Goal: Task Accomplishment & Management: Manage account settings

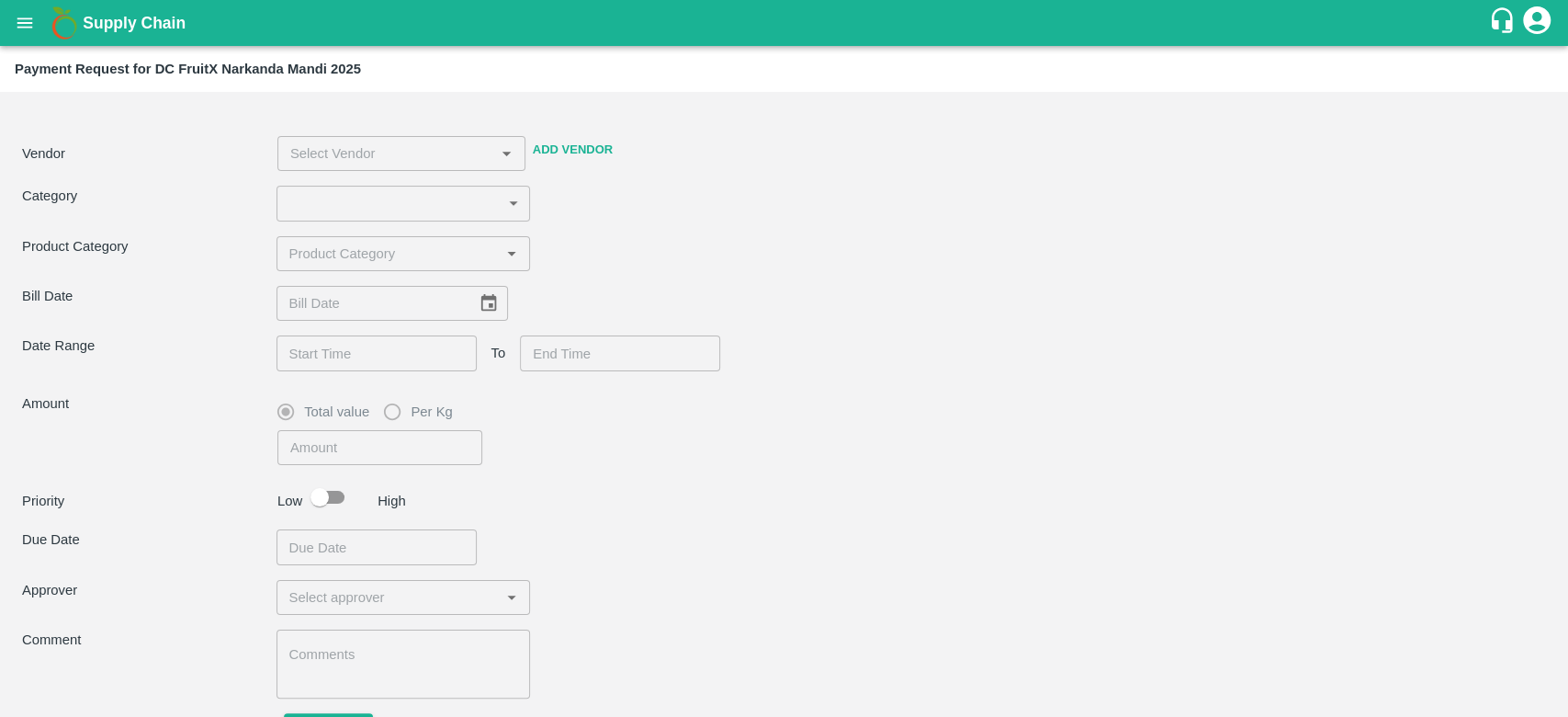
type input "28"
type input "10165"
checkbox input "true"
type textarea "NFI Material 20 kg boxes and 10 kg boxes"
type input "Saroj Kumari -8352076581(Supplier)"
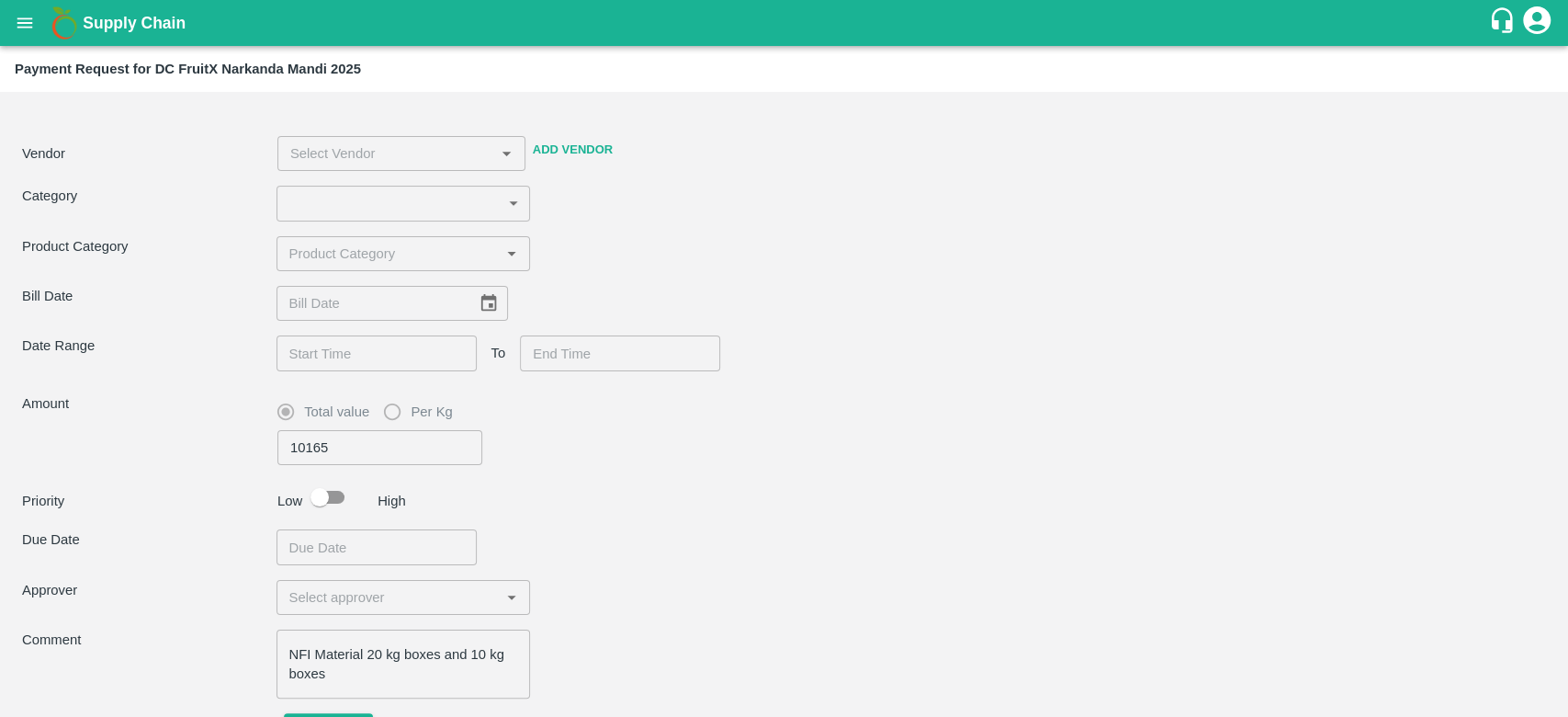
type input "27/07/2025"
type input "13/08/2025 06:00 AM"
type input "[DATE] 06:30 AM"
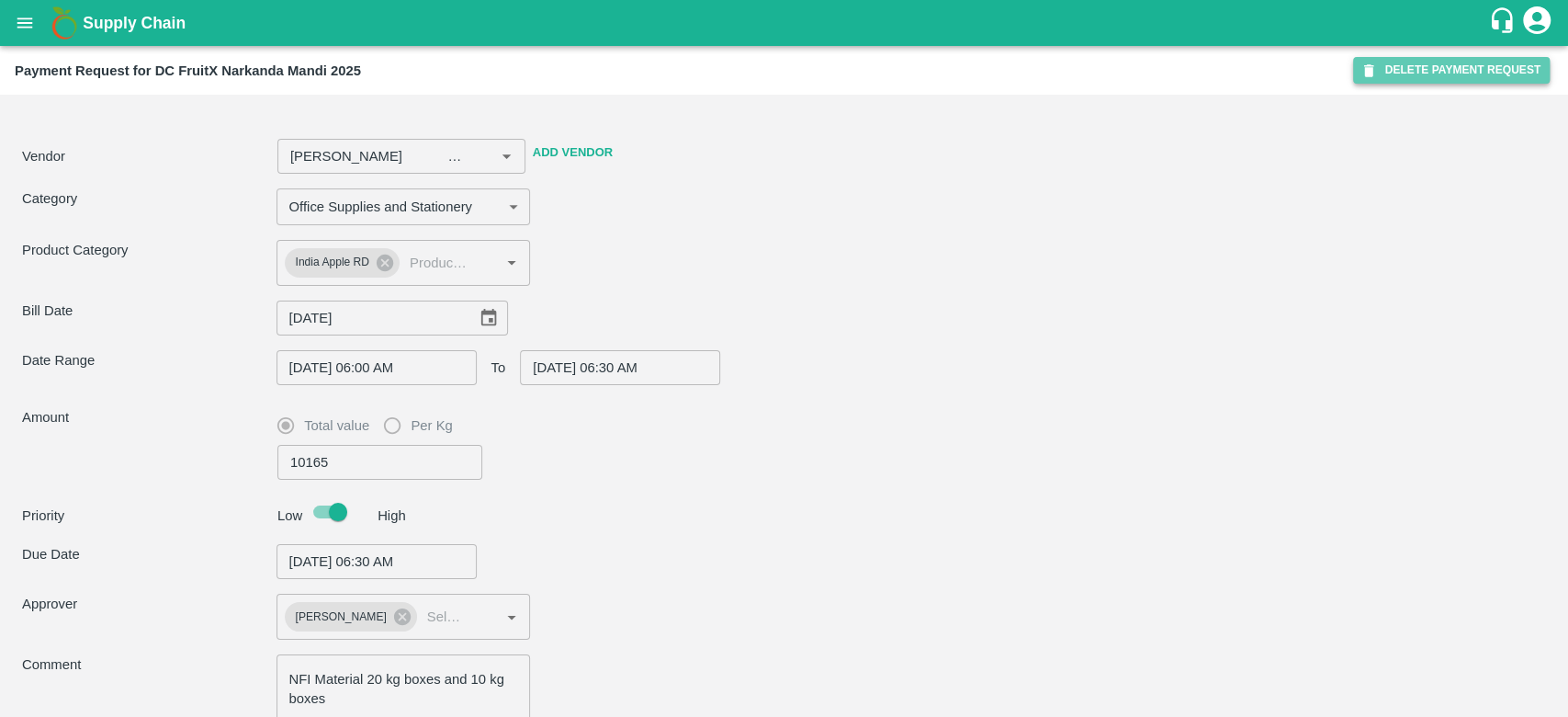
click at [1451, 72] on button "DELETE PAYMENT REQUEST" at bounding box center [1451, 70] width 197 height 27
type input "Saroj Kumari -8352076581(Supplier)"
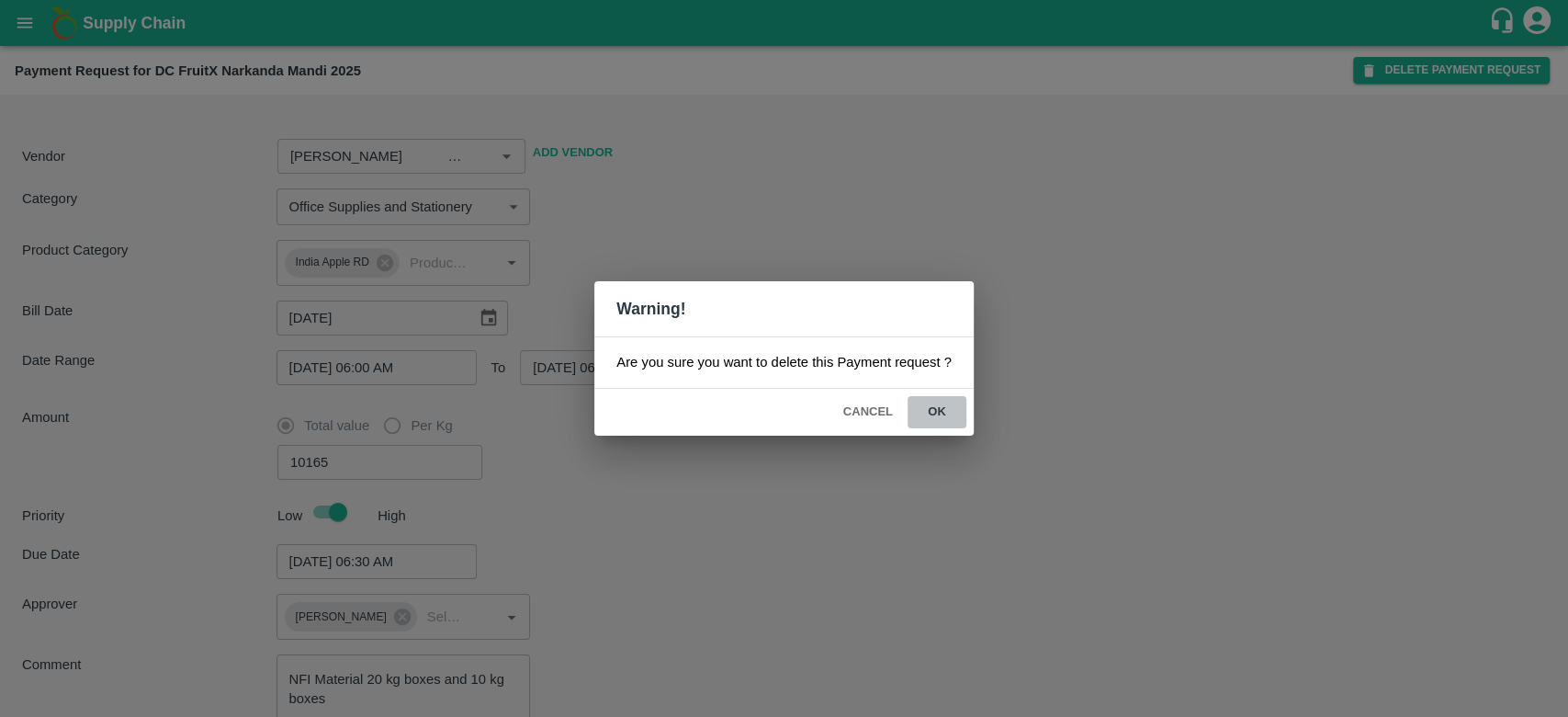
click at [935, 411] on button "ok" at bounding box center [937, 412] width 59 height 32
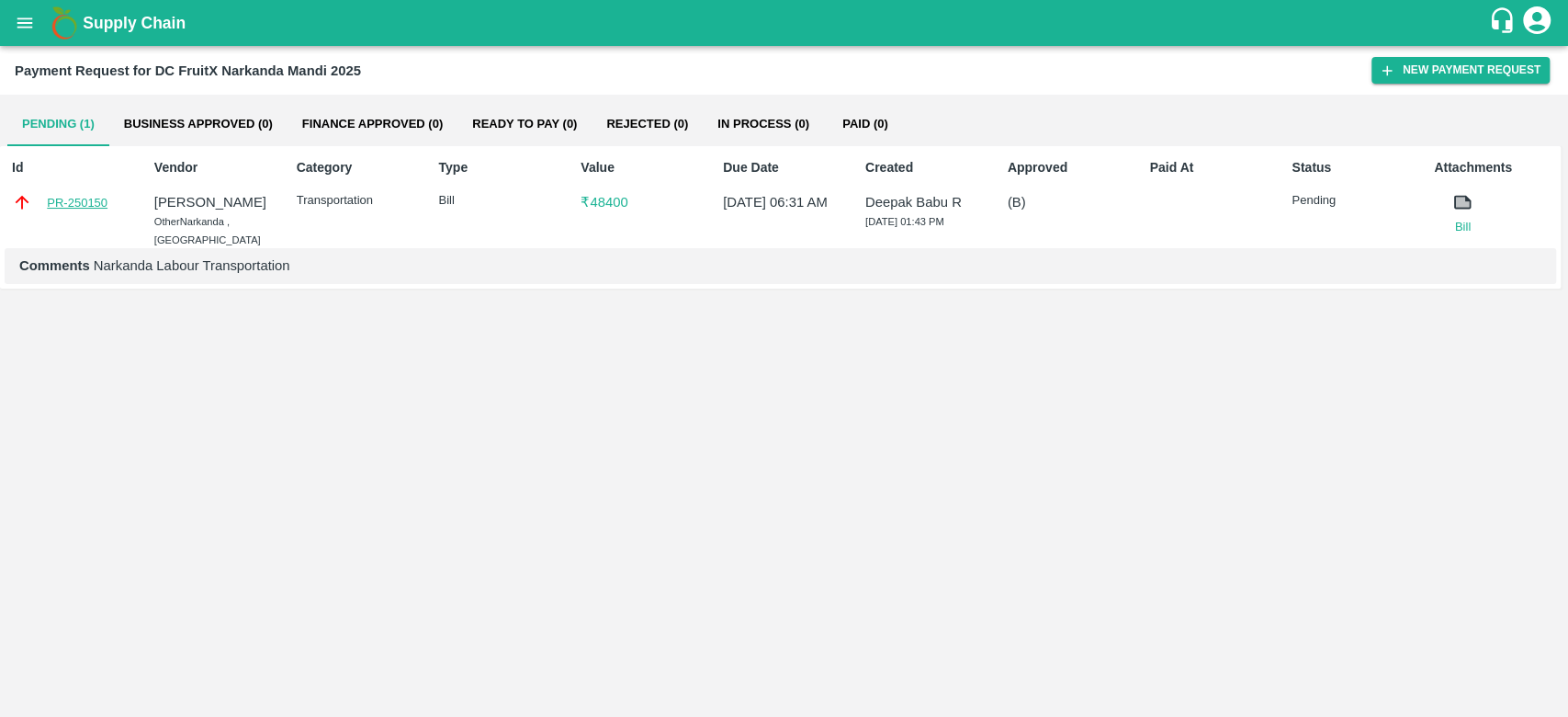
click at [74, 197] on link "PR-250150" at bounding box center [76, 203] width 61 height 19
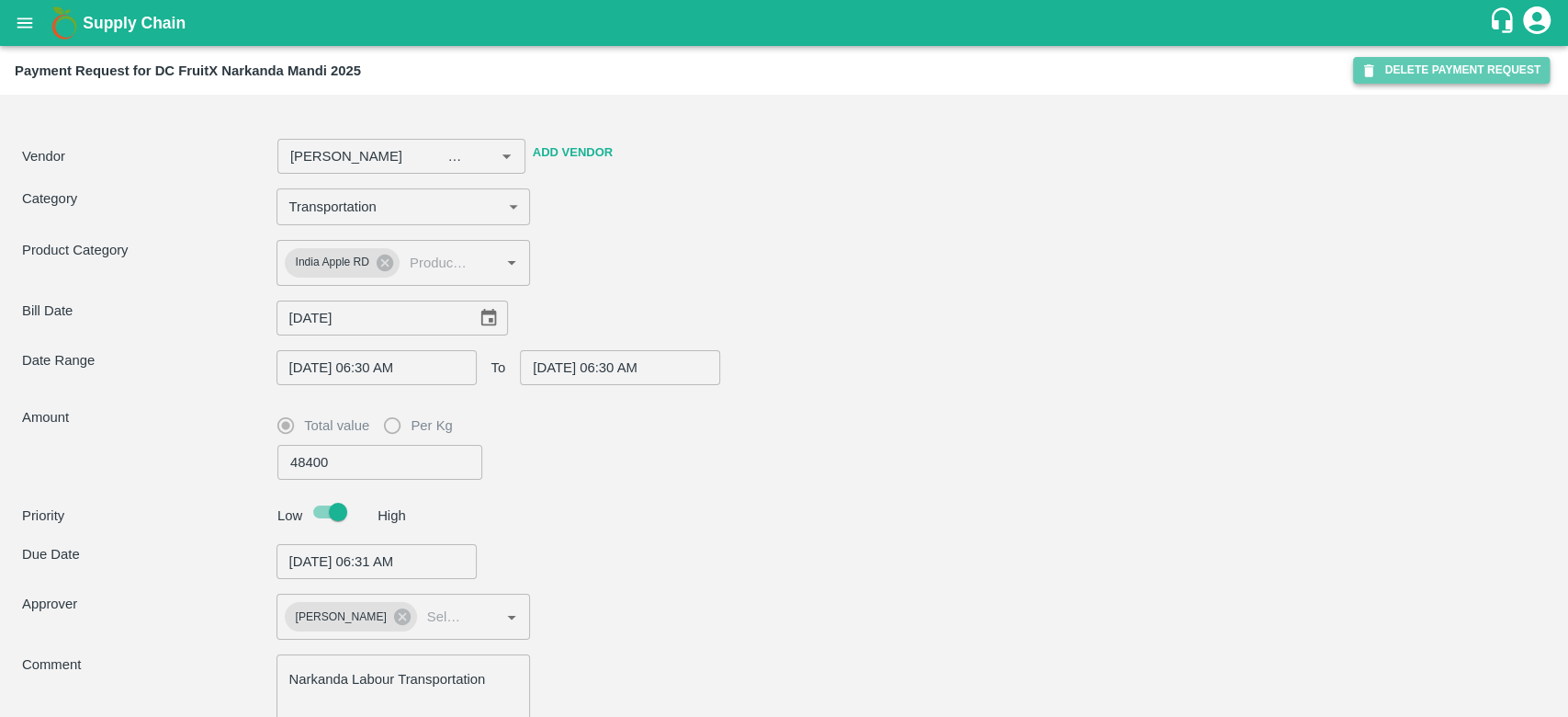
click at [1410, 62] on button "DELETE PAYMENT REQUEST" at bounding box center [1451, 70] width 197 height 27
type input "[PERSON_NAME] -8899418430(Other)"
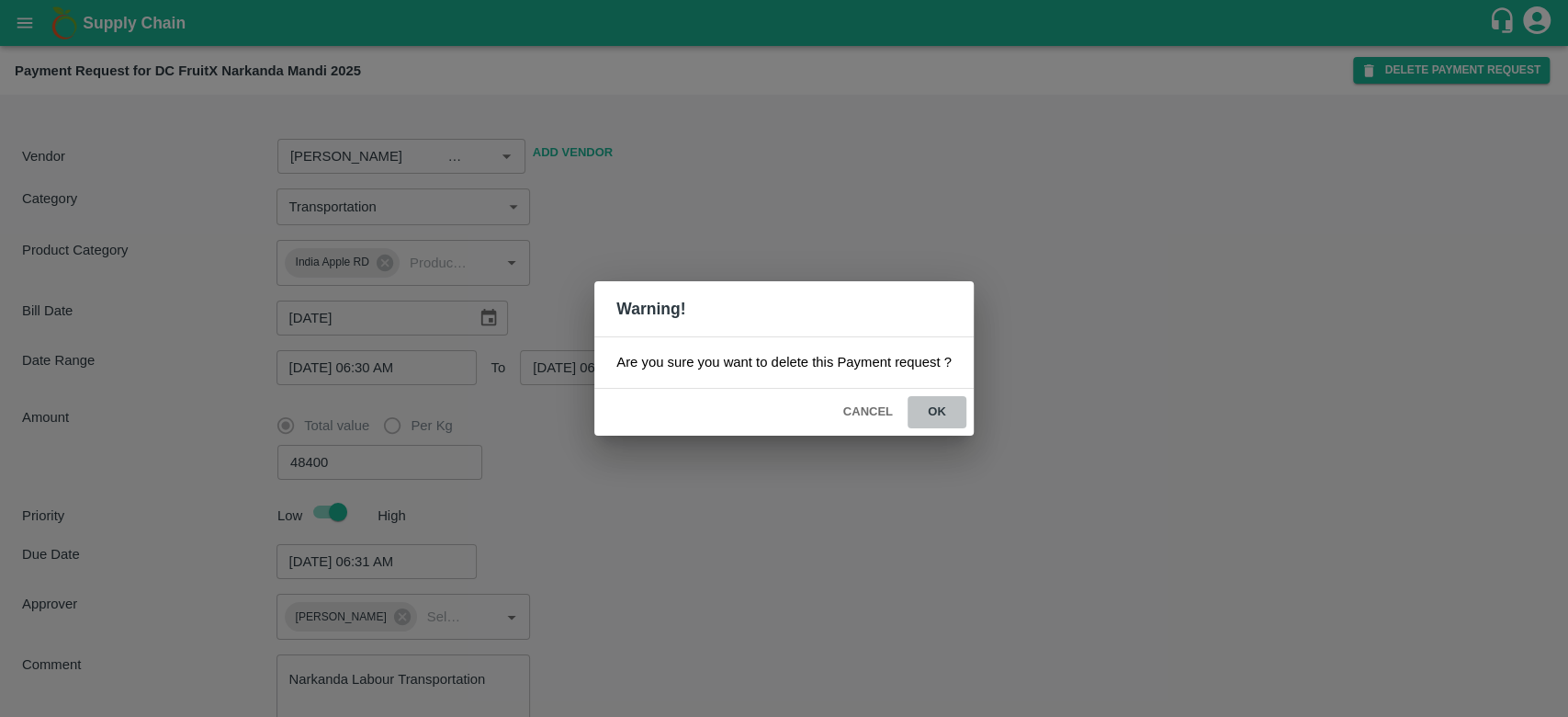
click at [928, 410] on button "ok" at bounding box center [937, 412] width 59 height 32
click at [933, 410] on button "ok" at bounding box center [937, 412] width 59 height 32
